Goal: Navigation & Orientation: Find specific page/section

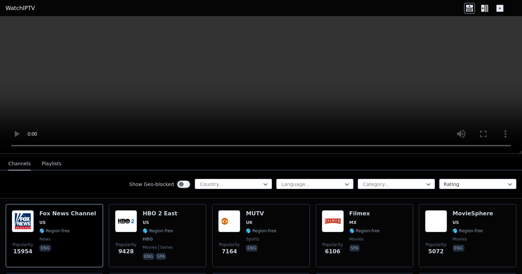
scroll to position [71, 0]
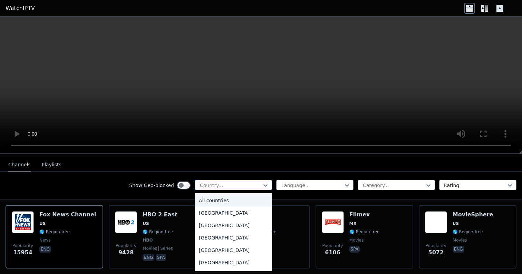
click at [231, 189] on div "Country..." at bounding box center [233, 185] width 77 height 10
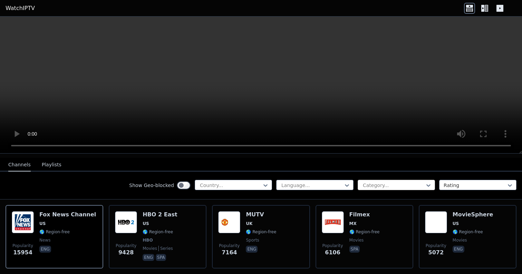
click at [397, 183] on div at bounding box center [393, 185] width 63 height 7
type input "***"
click at [369, 199] on div "Sports" at bounding box center [396, 200] width 77 height 12
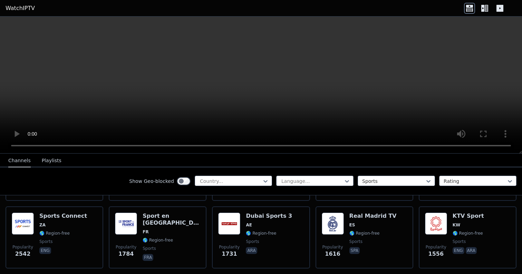
scroll to position [141, 0]
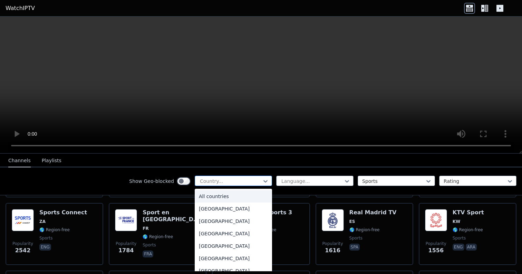
click at [234, 177] on div "Country..." at bounding box center [233, 181] width 77 height 10
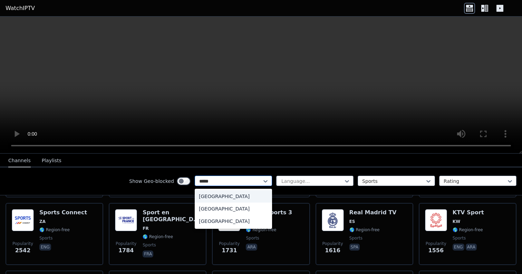
type input "******"
click at [226, 223] on div "[GEOGRAPHIC_DATA]" at bounding box center [233, 221] width 77 height 12
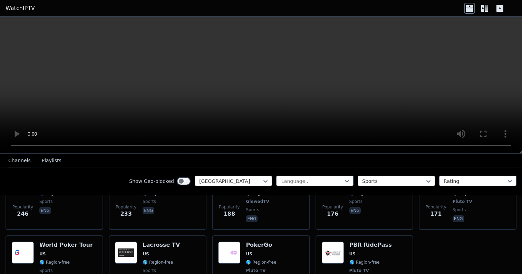
scroll to position [313, 0]
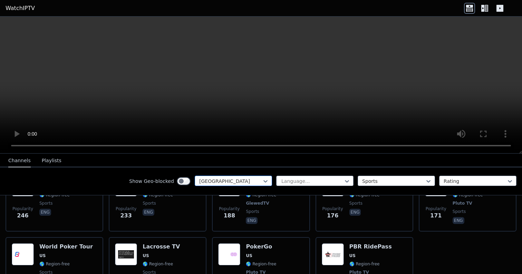
click at [212, 179] on div at bounding box center [230, 181] width 63 height 7
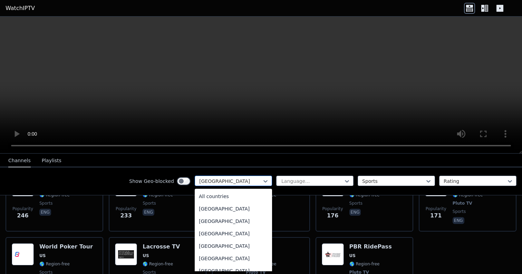
scroll to position [2357, 0]
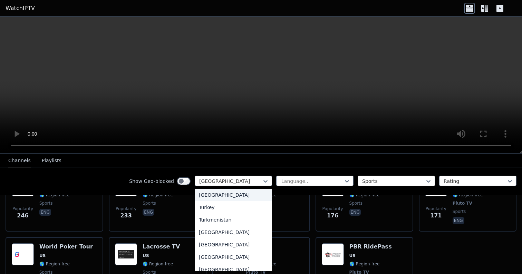
click at [399, 179] on div at bounding box center [393, 181] width 63 height 7
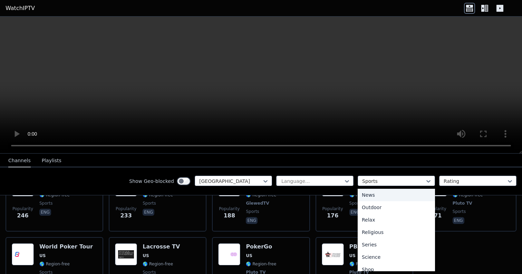
scroll to position [0, 0]
click at [400, 197] on div "All categories" at bounding box center [396, 196] width 77 height 12
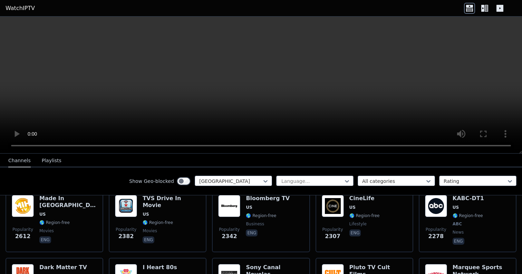
scroll to position [156, 0]
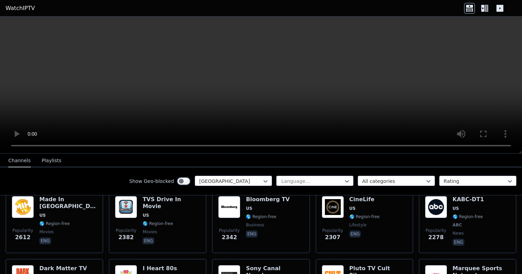
click at [111, 179] on div "Show Geo-blocked [GEOGRAPHIC_DATA] Language... All categories Rating" at bounding box center [261, 181] width 522 height 28
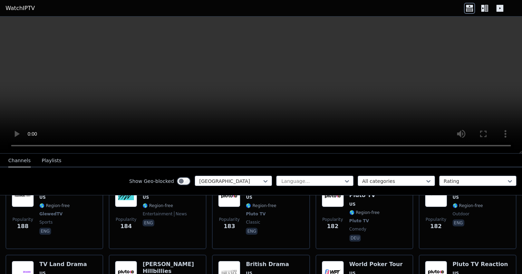
scroll to position [2032, 0]
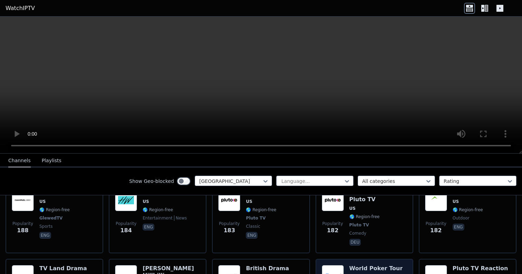
click at [332, 265] on img at bounding box center [333, 276] width 22 height 22
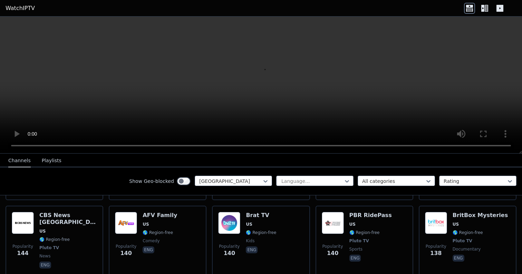
scroll to position [2864, 0]
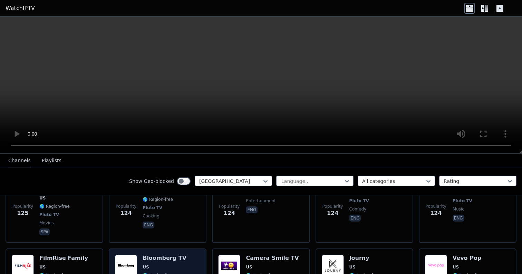
click at [150, 273] on span "🌎 Region-free" at bounding box center [158, 276] width 30 height 6
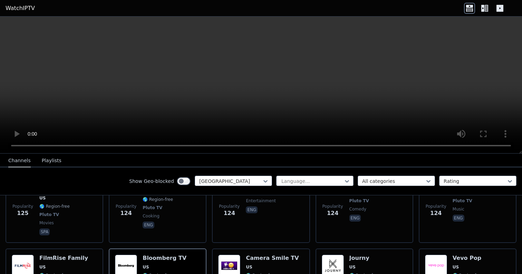
click at [483, 8] on icon at bounding box center [484, 8] width 11 height 11
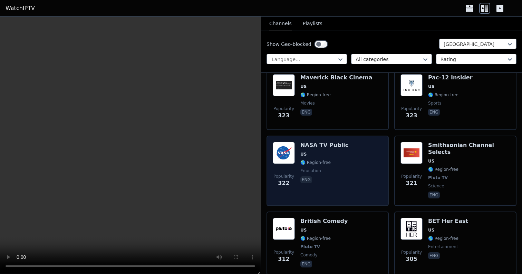
scroll to position [3067, 0]
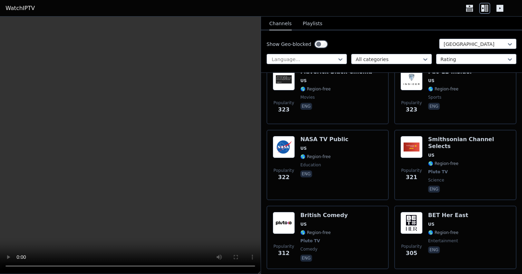
click at [399, 39] on div "Show Geo-blocked [GEOGRAPHIC_DATA]" at bounding box center [391, 44] width 250 height 11
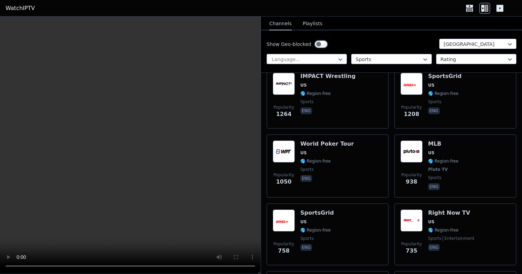
scroll to position [154, 0]
